Goal: Information Seeking & Learning: Check status

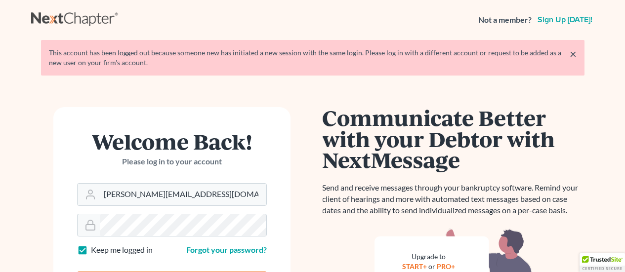
click at [166, 239] on form "Welcome Back! Please log in to your account Email Address [PERSON_NAME][EMAIL_A…" at bounding box center [171, 217] width 237 height 221
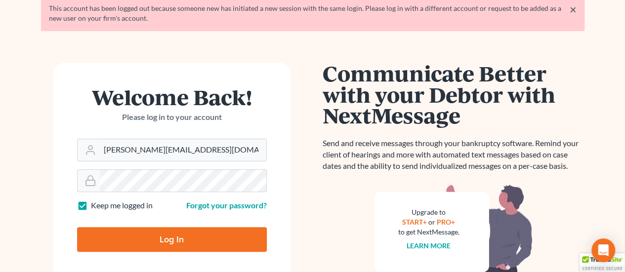
scroll to position [49, 0]
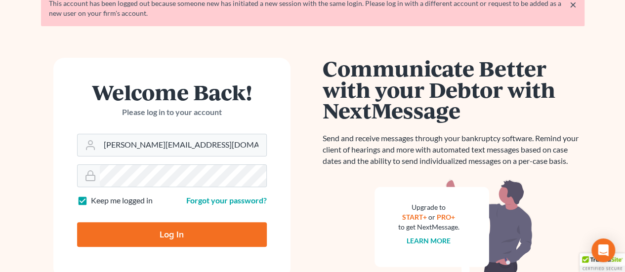
click at [190, 225] on input "Log In" at bounding box center [172, 234] width 190 height 25
type input "Thinking..."
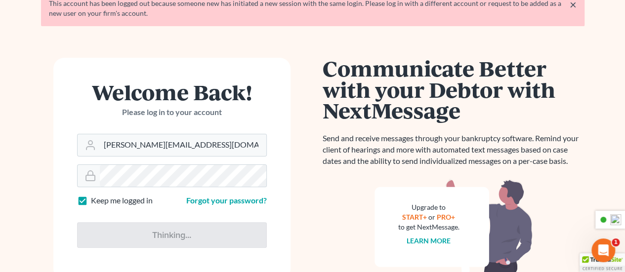
scroll to position [0, 0]
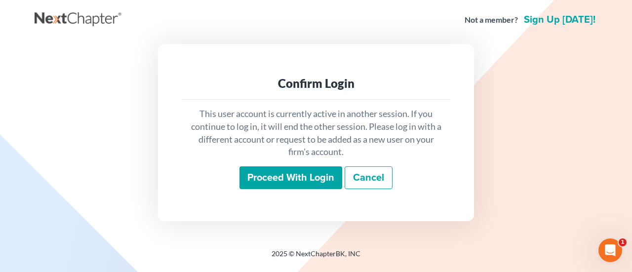
click at [294, 185] on input "Proceed with login" at bounding box center [291, 177] width 103 height 23
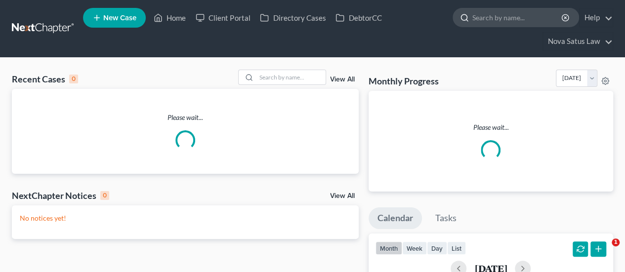
click at [464, 22] on div at bounding box center [462, 17] width 19 height 18
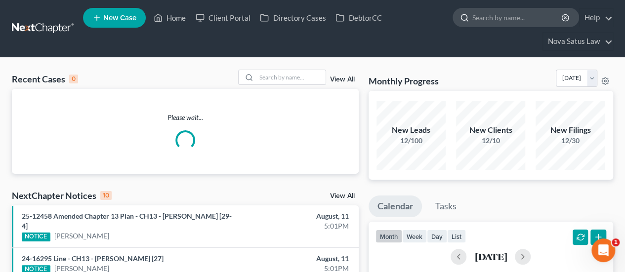
click at [482, 19] on input "search" at bounding box center [517, 17] width 90 height 18
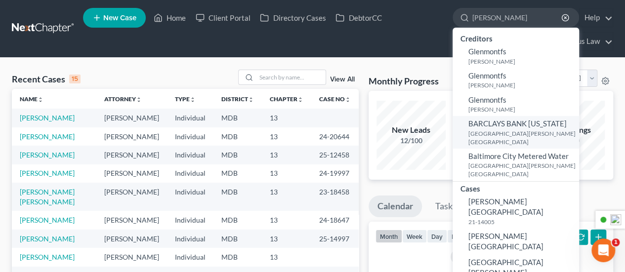
scroll to position [49, 0]
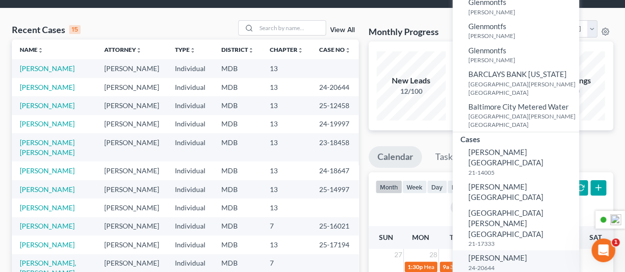
type input "[PERSON_NAME]"
click at [488, 253] on span "[PERSON_NAME]" at bounding box center [497, 257] width 59 height 9
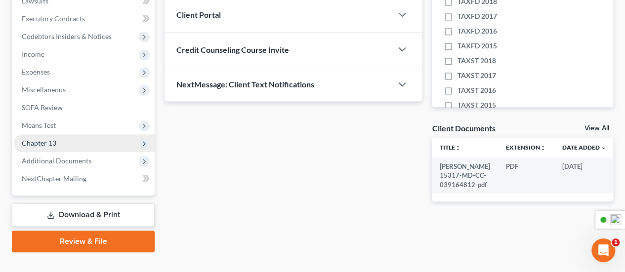
scroll to position [296, 0]
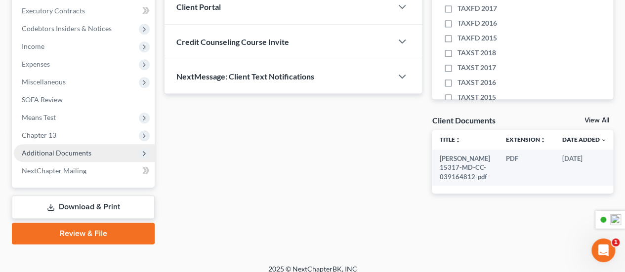
click at [79, 147] on span "Additional Documents" at bounding box center [84, 153] width 141 height 18
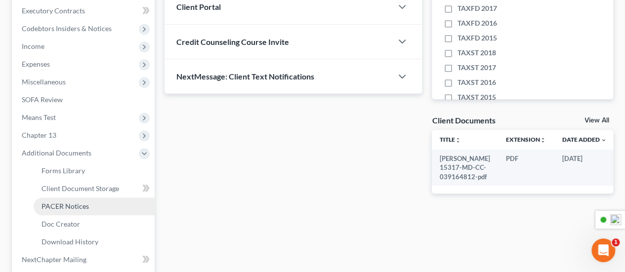
click at [71, 203] on span "PACER Notices" at bounding box center [64, 206] width 47 height 8
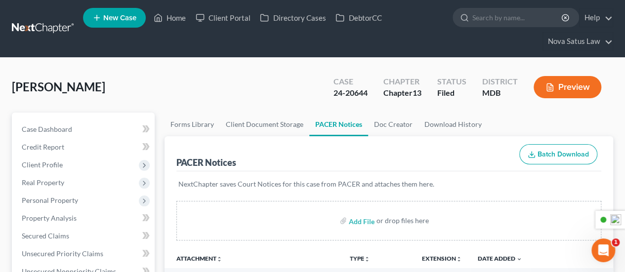
scroll to position [247, 0]
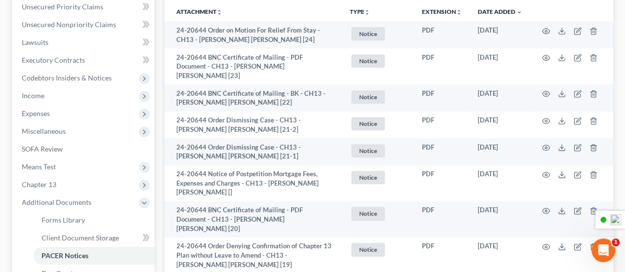
click at [359, 10] on button "TYPE unfold_more" at bounding box center [360, 12] width 20 height 6
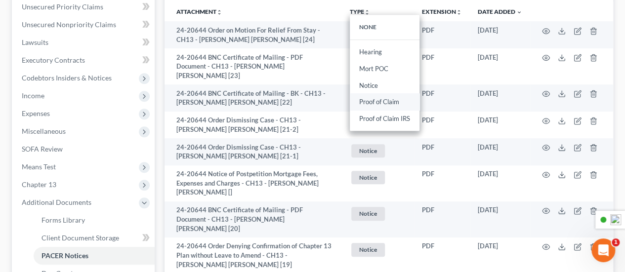
click at [388, 101] on link "Proof of Claim" at bounding box center [385, 102] width 70 height 17
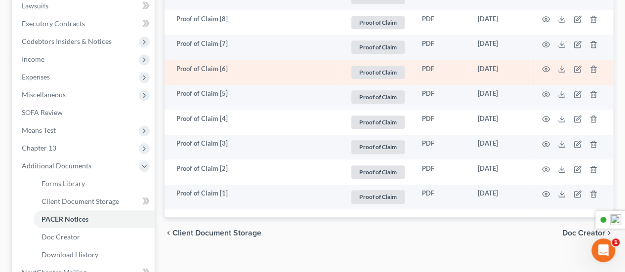
scroll to position [296, 0]
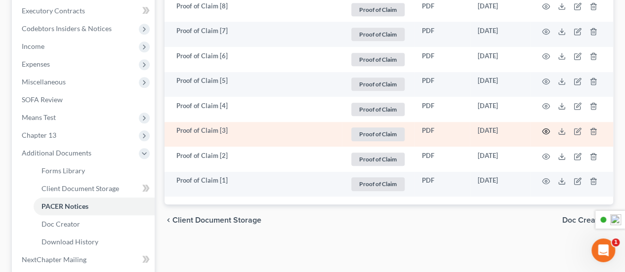
click at [548, 130] on icon "button" at bounding box center [546, 131] width 8 height 8
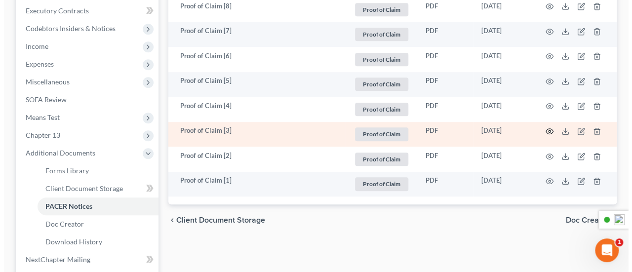
scroll to position [279, 0]
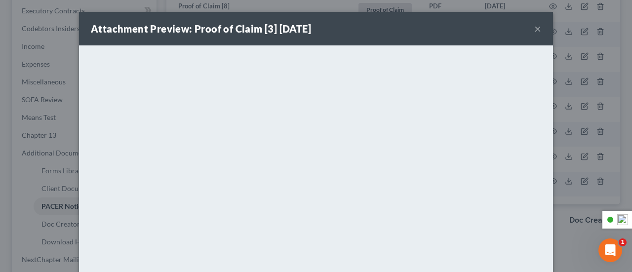
click at [536, 27] on button "×" at bounding box center [537, 29] width 7 height 12
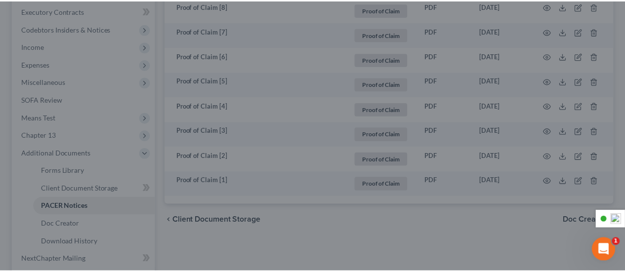
scroll to position [296, 0]
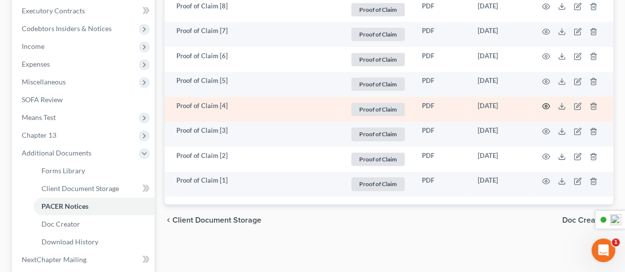
click at [543, 104] on icon "button" at bounding box center [545, 106] width 7 height 5
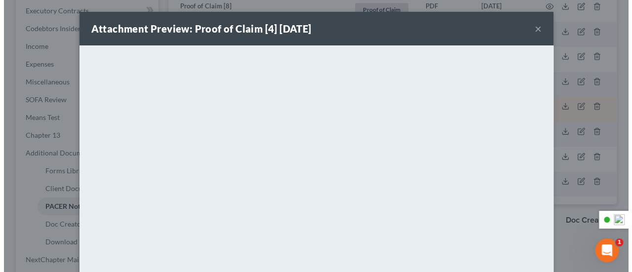
scroll to position [279, 0]
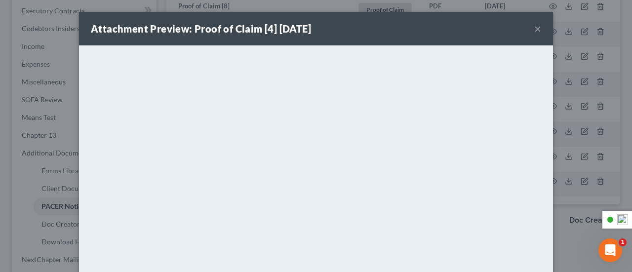
click at [534, 27] on button "×" at bounding box center [537, 29] width 7 height 12
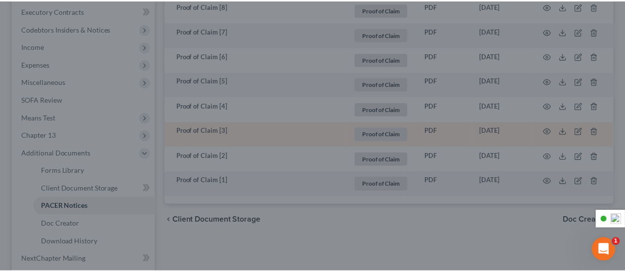
scroll to position [296, 0]
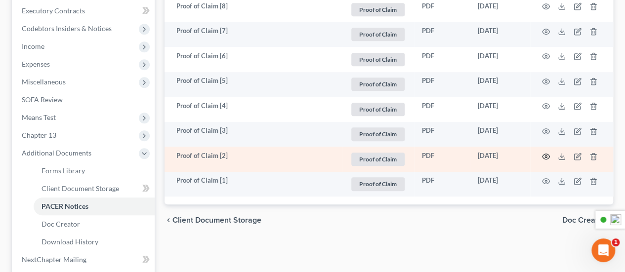
click at [545, 150] on td at bounding box center [571, 159] width 83 height 25
click at [543, 150] on td at bounding box center [571, 159] width 83 height 25
click at [544, 154] on icon "button" at bounding box center [546, 157] width 8 height 8
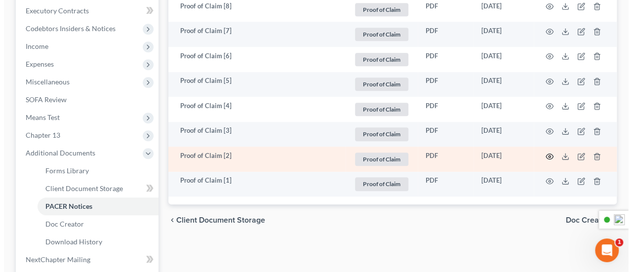
scroll to position [279, 0]
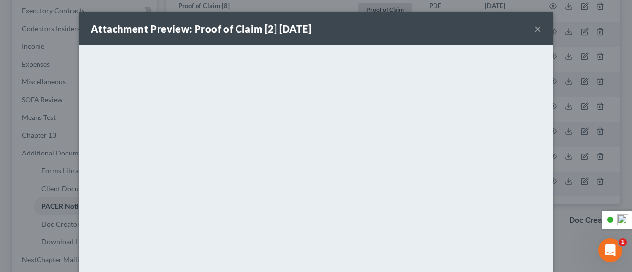
click at [534, 29] on button "×" at bounding box center [537, 29] width 7 height 12
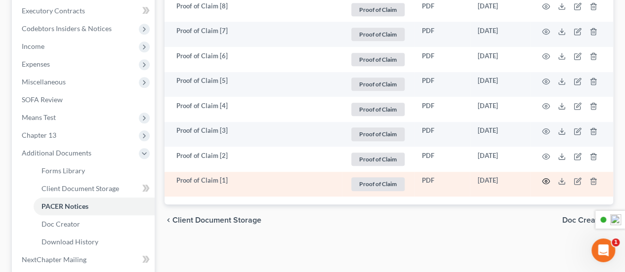
click at [546, 177] on icon "button" at bounding box center [546, 181] width 8 height 8
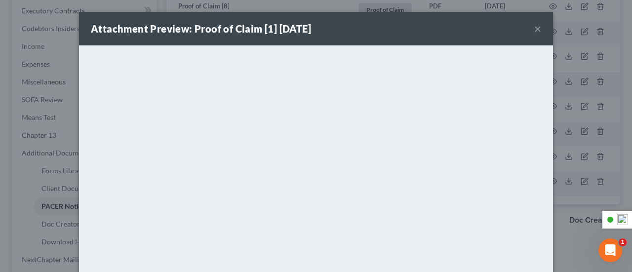
click at [534, 28] on button "×" at bounding box center [537, 29] width 7 height 12
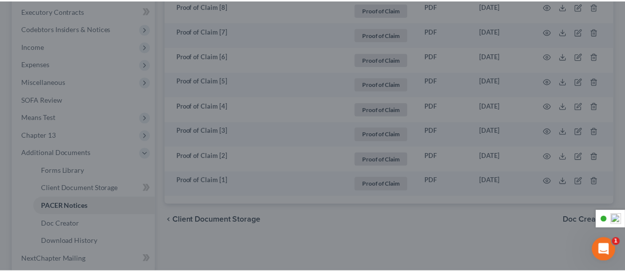
scroll to position [296, 0]
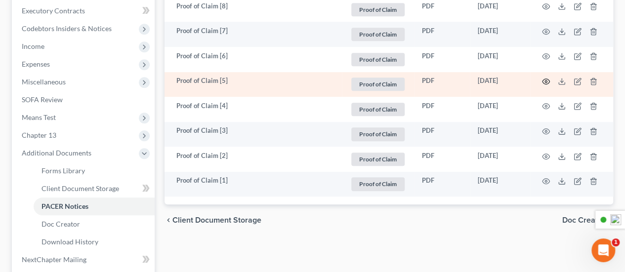
click at [548, 79] on icon "button" at bounding box center [546, 82] width 8 height 8
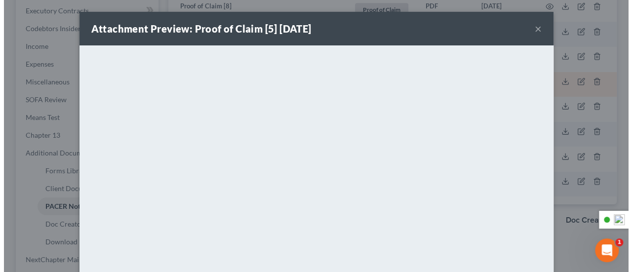
scroll to position [279, 0]
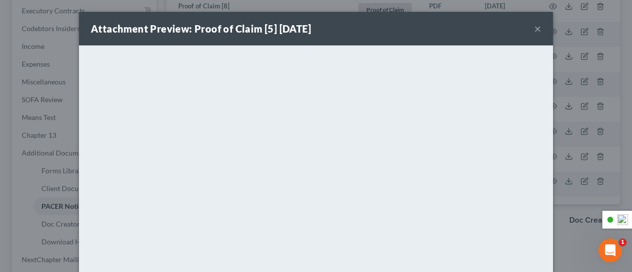
click at [534, 31] on button "×" at bounding box center [537, 29] width 7 height 12
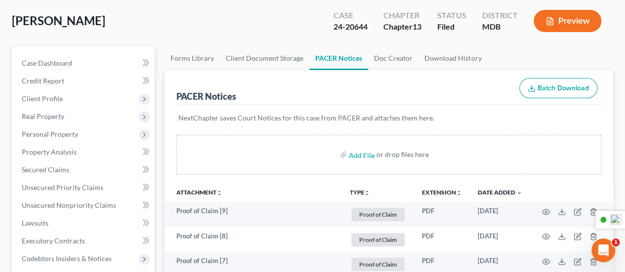
scroll to position [49, 0]
